Goal: Information Seeking & Learning: Compare options

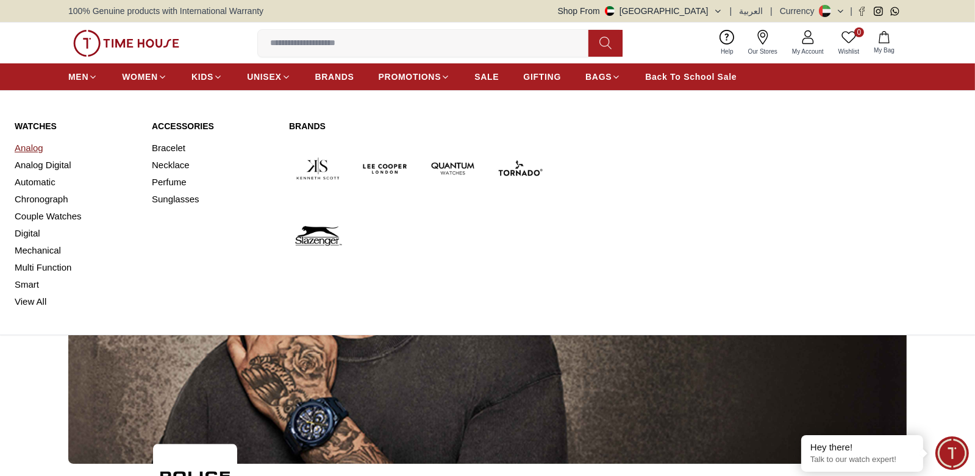
click at [33, 147] on link "Analog" at bounding box center [76, 148] width 123 height 17
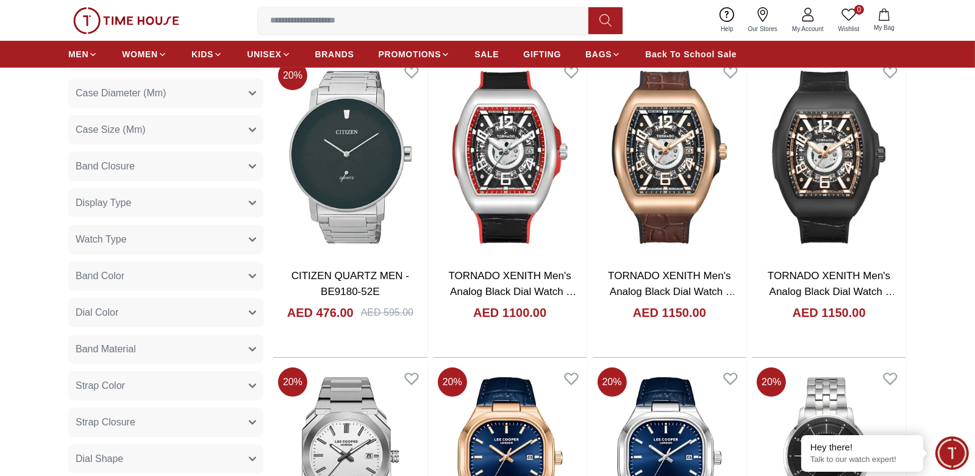
scroll to position [426, 0]
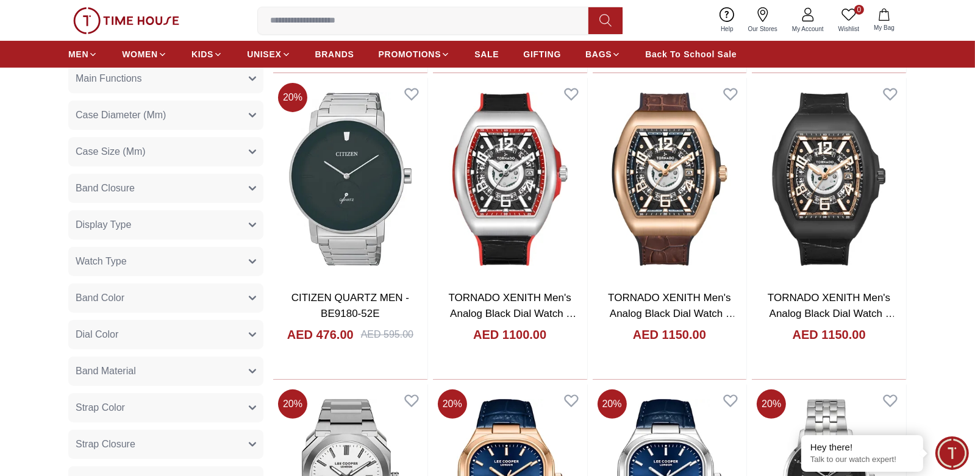
click at [171, 188] on button "Band Closure" at bounding box center [165, 188] width 195 height 29
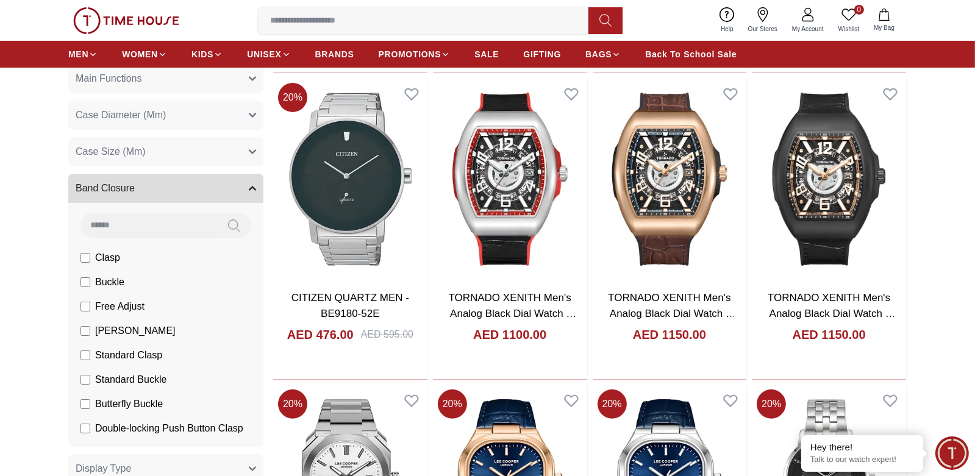
click at [171, 188] on button "Band Closure" at bounding box center [165, 188] width 195 height 29
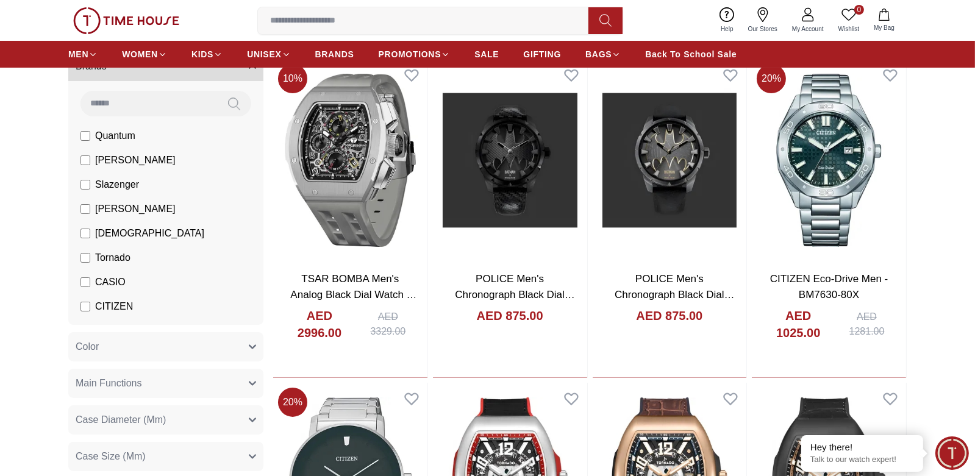
scroll to position [60, 0]
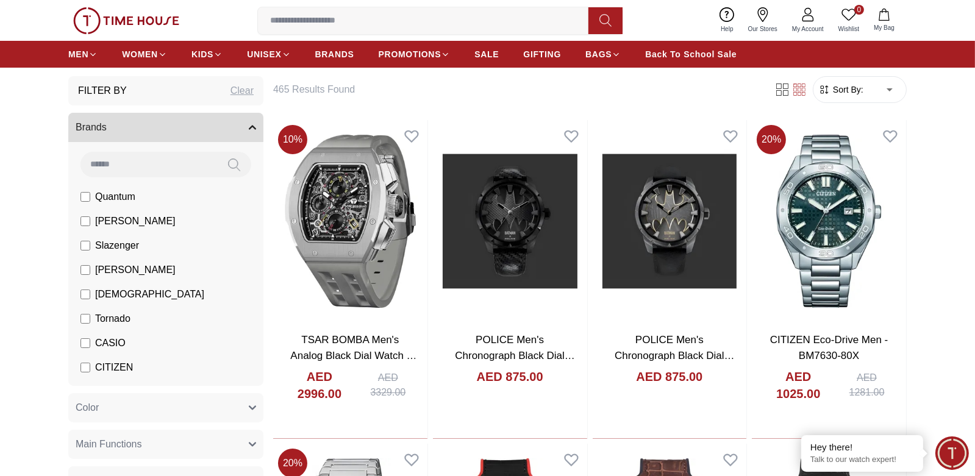
click at [143, 162] on input at bounding box center [148, 164] width 137 height 24
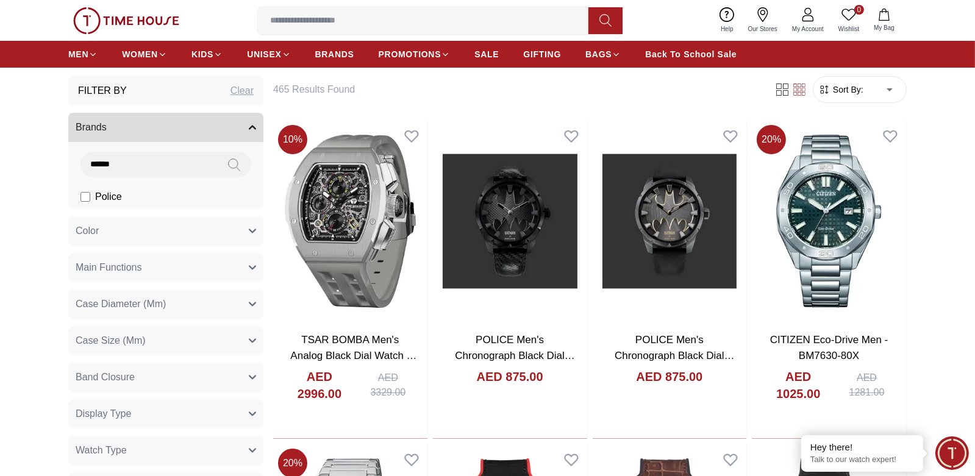
type input "******"
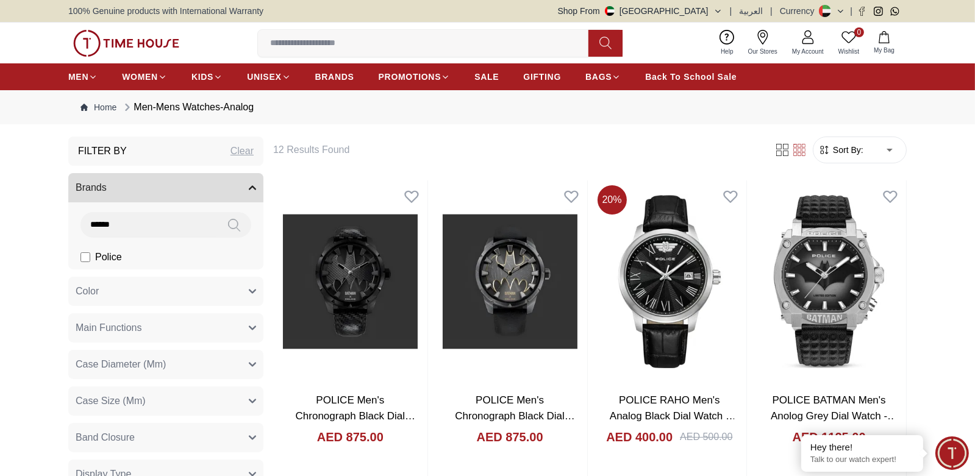
scroll to position [60, 0]
